Goal: Obtain resource: Obtain resource

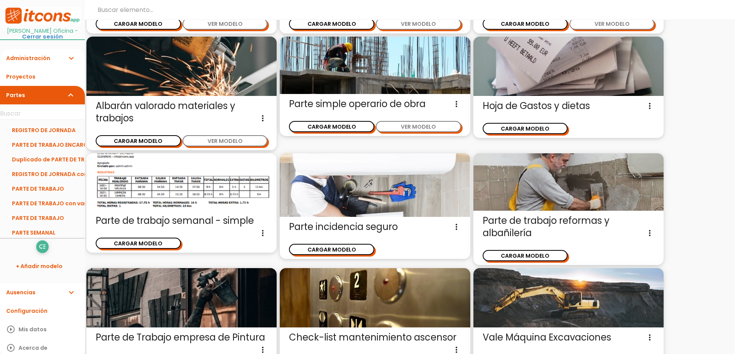
scroll to position [289, 0]
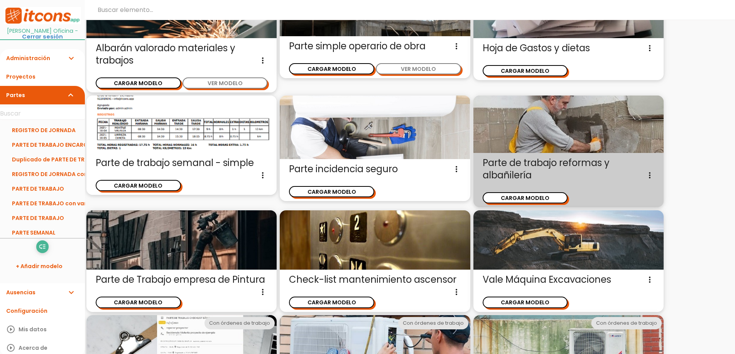
click at [540, 166] on span "Parte de trabajo reformas y albañilería Parte de trabajo para empresas de refor…" at bounding box center [569, 169] width 172 height 25
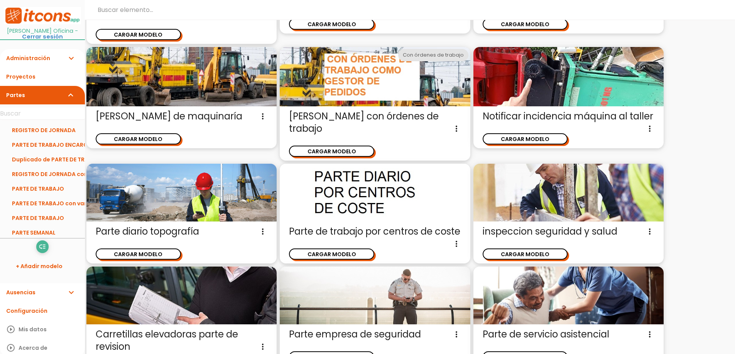
scroll to position [906, 0]
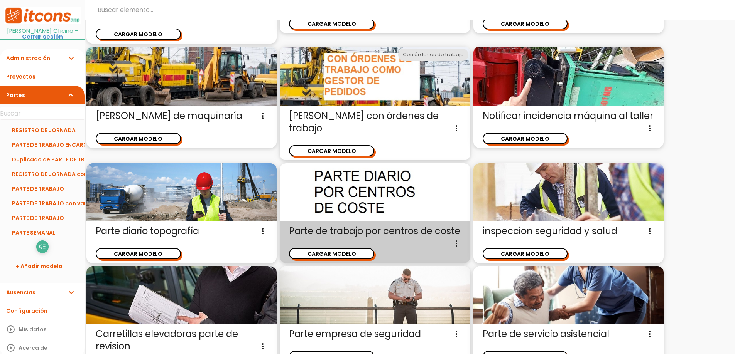
click at [330, 232] on span "Parte de trabajo por centros de coste Parte de trabajo diario para empresas que…" at bounding box center [375, 231] width 172 height 12
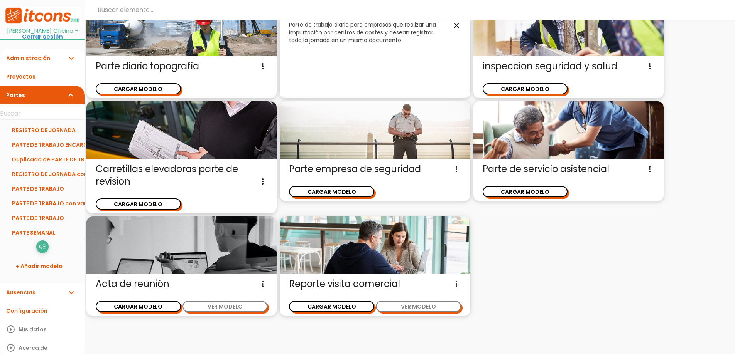
scroll to position [1085, 0]
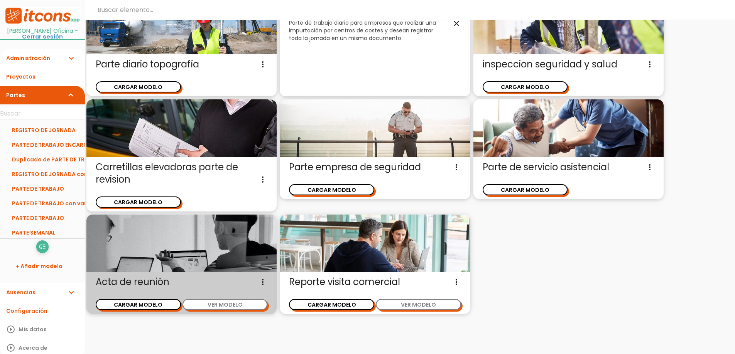
click at [140, 282] on span "Acta de reunión Acta de reunión con campos personalizables para el emplazamient…" at bounding box center [182, 282] width 172 height 12
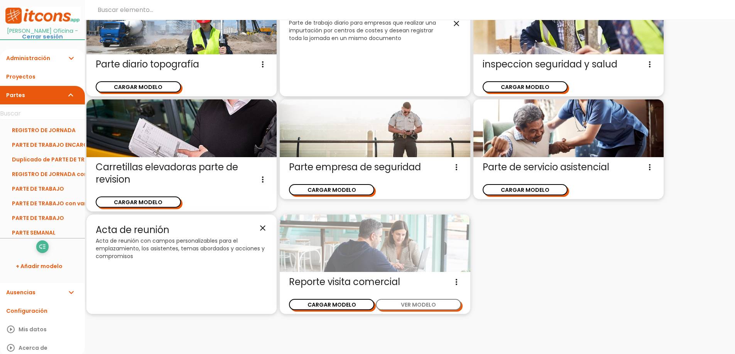
click at [356, 259] on img at bounding box center [375, 244] width 190 height 58
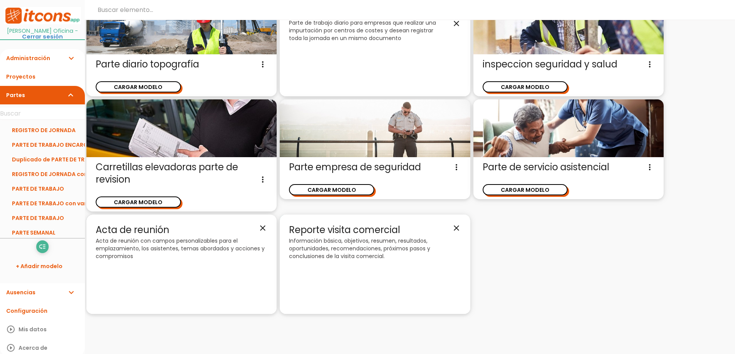
click at [343, 243] on p "Información básica, objetivos, resumen, resultados, oportunidades, recomendacio…" at bounding box center [375, 248] width 172 height 23
click at [352, 226] on span "Reporte visita comercial close" at bounding box center [375, 230] width 172 height 13
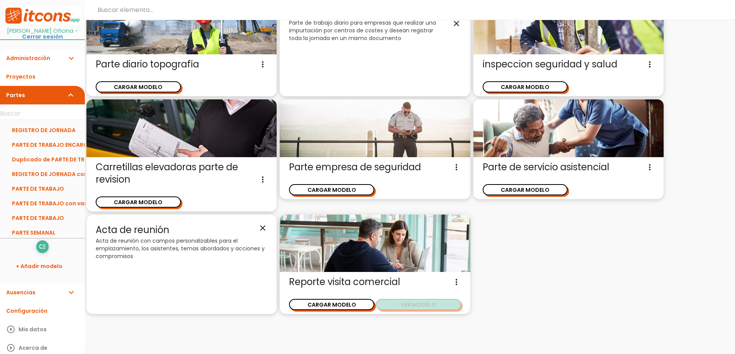
click at [405, 308] on button "VER MODELO" at bounding box center [418, 304] width 85 height 11
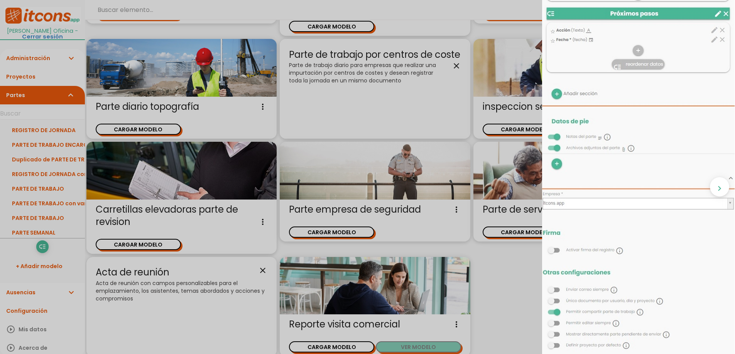
scroll to position [1085, 0]
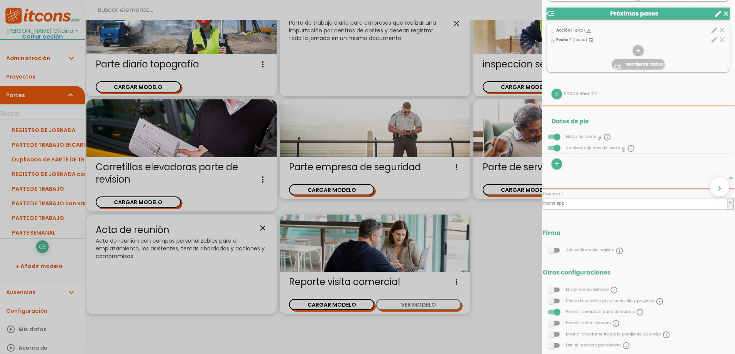
click at [155, 250] on div "close CARGAR MODELO chevron_right" at bounding box center [367, 177] width 735 height 354
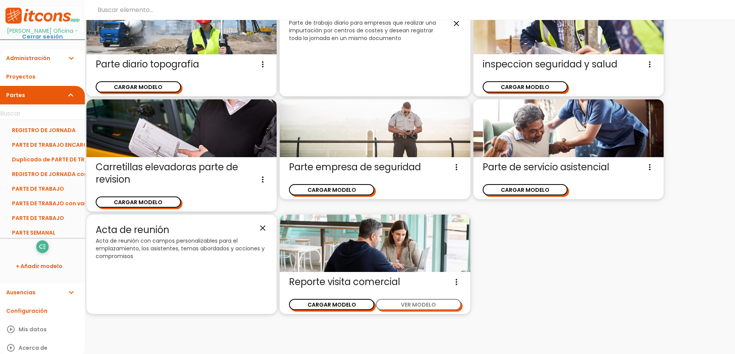
click at [163, 233] on span "Acta de reunión close" at bounding box center [182, 230] width 172 height 13
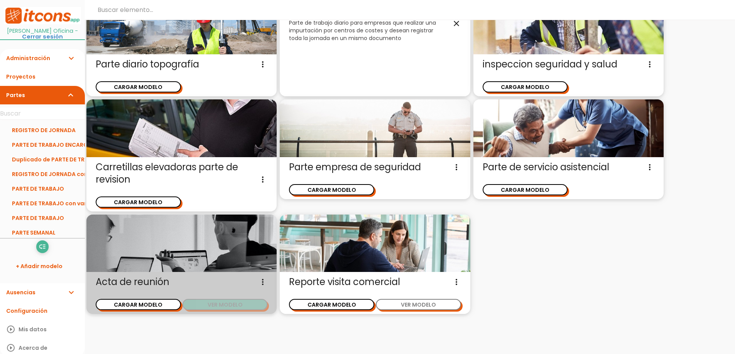
click at [207, 307] on button "VER MODELO" at bounding box center [224, 304] width 85 height 11
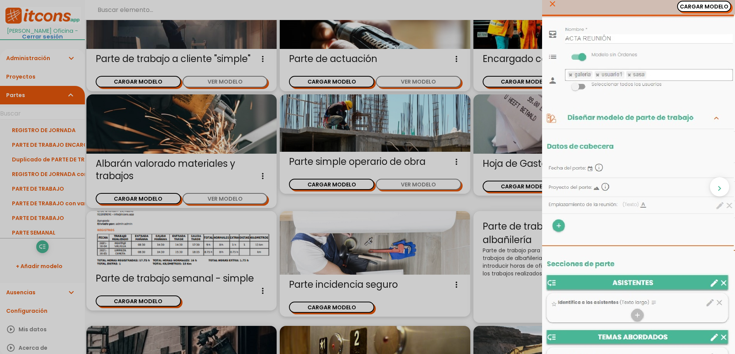
scroll to position [4, 0]
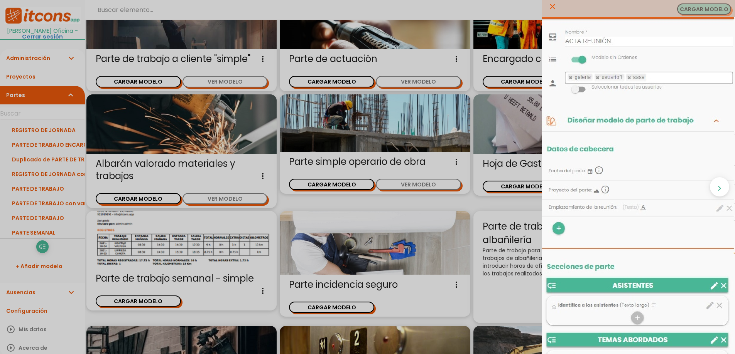
click at [688, 12] on button "CARGAR MODELO" at bounding box center [704, 8] width 54 height 11
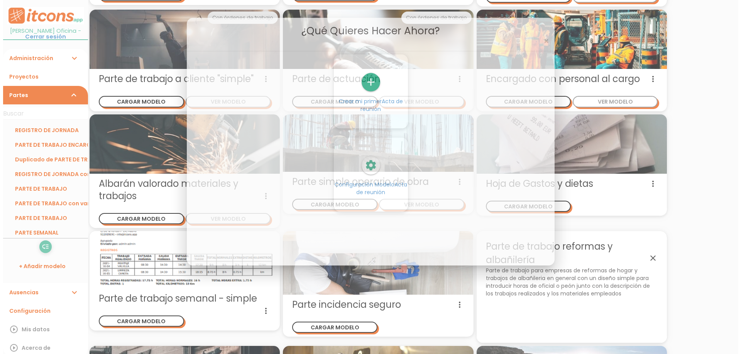
scroll to position [0, 0]
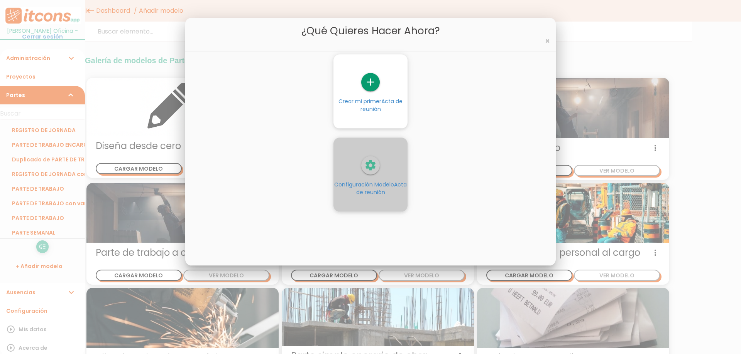
click at [370, 172] on icon "settings" at bounding box center [370, 165] width 19 height 19
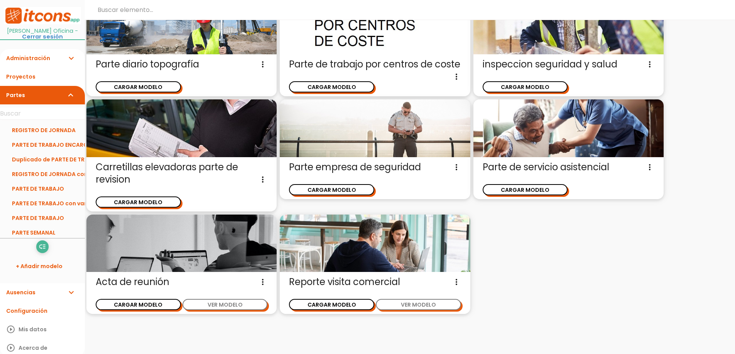
scroll to position [1085, 0]
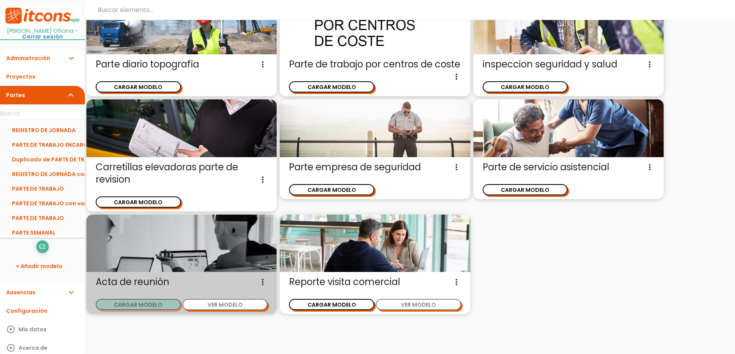
click at [162, 307] on button "CARGAR MODELO" at bounding box center [138, 304] width 85 height 11
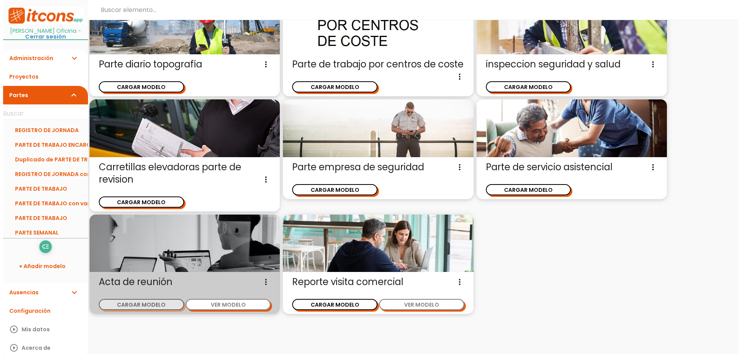
scroll to position [0, 0]
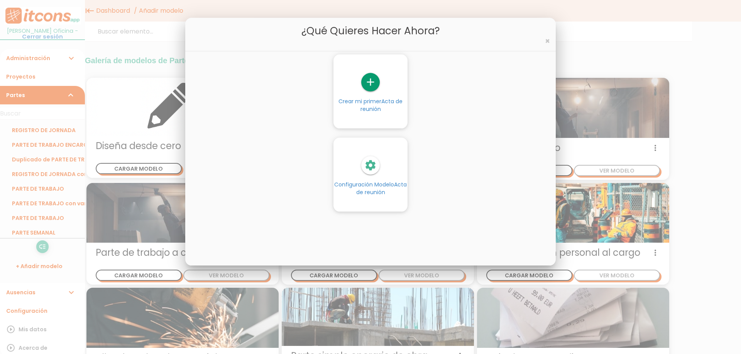
click at [374, 93] on link "add Crear mi primer Acta de reunión" at bounding box center [370, 93] width 74 height 40
